Goal: Information Seeking & Learning: Find specific fact

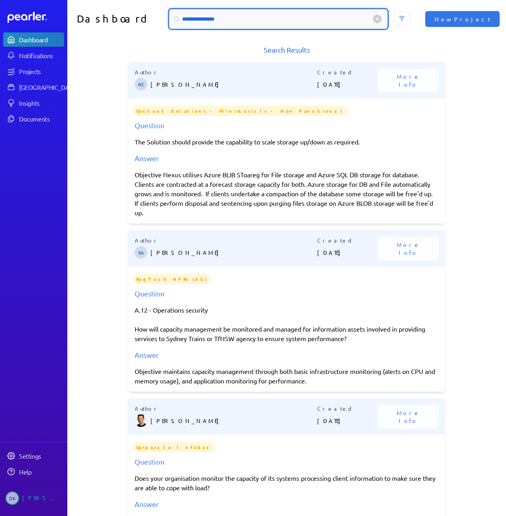
drag, startPoint x: 234, startPoint y: 19, endPoint x: 162, endPoint y: 15, distance: 72.2
click at [162, 15] on div "**********" at bounding box center [286, 19] width 439 height 38
type input "********"
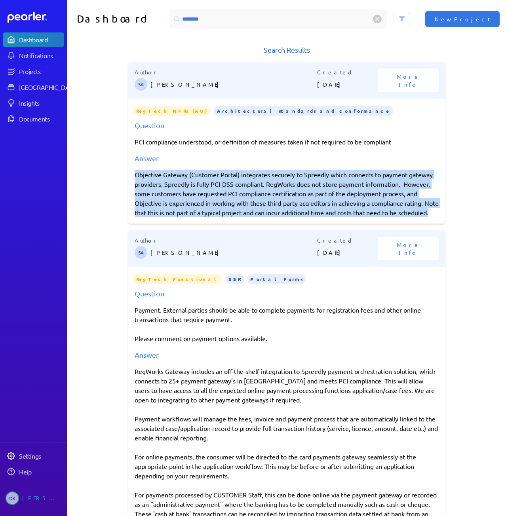
drag, startPoint x: 132, startPoint y: 174, endPoint x: 245, endPoint y: 222, distance: 122.4
click at [245, 217] on div "Objective Gateway (Customer Portal) integrates securely to Spreedly which conne…" at bounding box center [287, 194] width 304 height 48
copy div "Objective Gateway (Customer Portal) integrates securely to Spreedly which conne…"
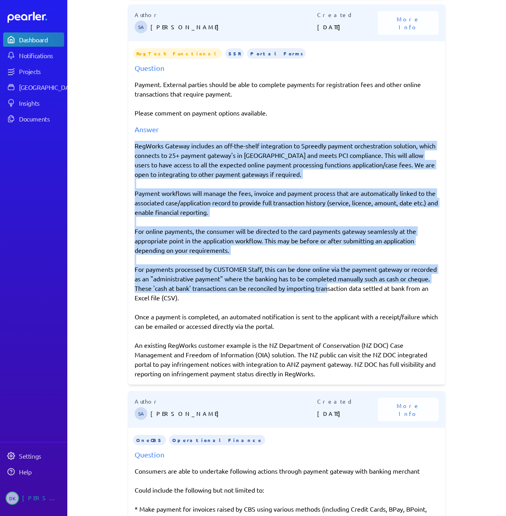
scroll to position [238, 0]
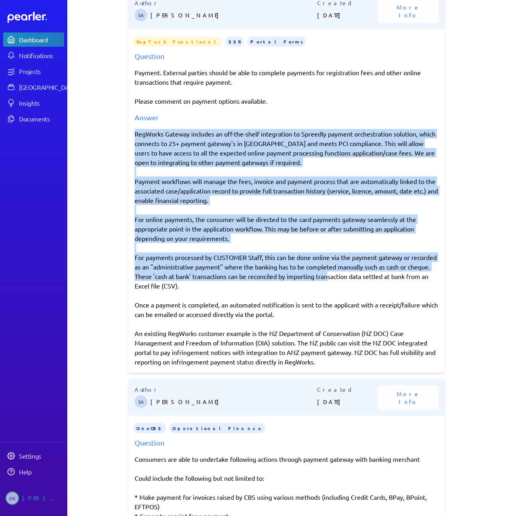
drag, startPoint x: 132, startPoint y: 221, endPoint x: 429, endPoint y: 376, distance: 334.1
click at [429, 367] on div "RegWorks Gateway includes an off-the-shelf integration to Spreedly payment orch…" at bounding box center [287, 248] width 304 height 238
copy div "RegWorks Gateway includes an off-the-shelf integration to Spreedly payment orch…"
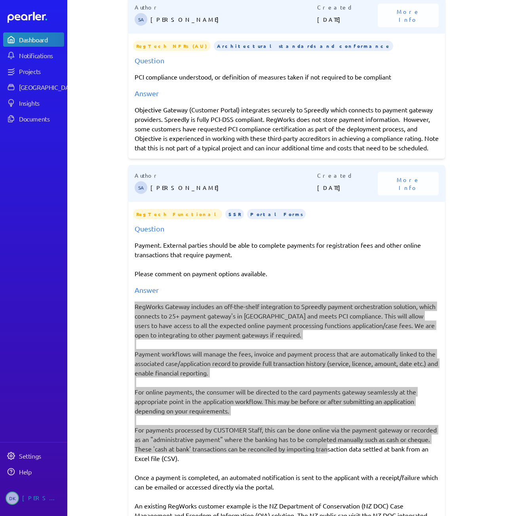
scroll to position [0, 0]
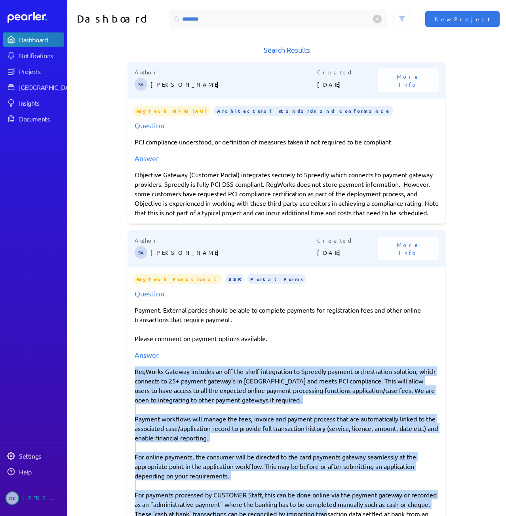
click at [230, 200] on div "Objective Gateway (Customer Portal) integrates securely to Spreedly which conne…" at bounding box center [287, 194] width 304 height 48
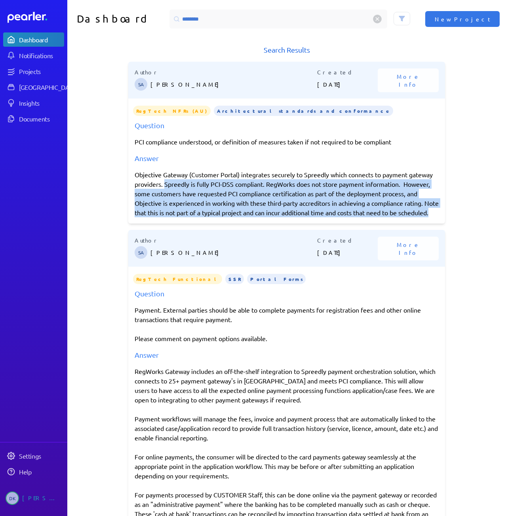
drag, startPoint x: 163, startPoint y: 183, endPoint x: 248, endPoint y: 221, distance: 93.4
click at [248, 217] on div "Objective Gateway (Customer Portal) integrates securely to Spreedly which conne…" at bounding box center [287, 194] width 304 height 48
copy div "Spreedly is fully PCI-DSS compliant. RegWorks does not store payment informatio…"
